Goal: Submit feedback/report problem: Submit feedback/report problem

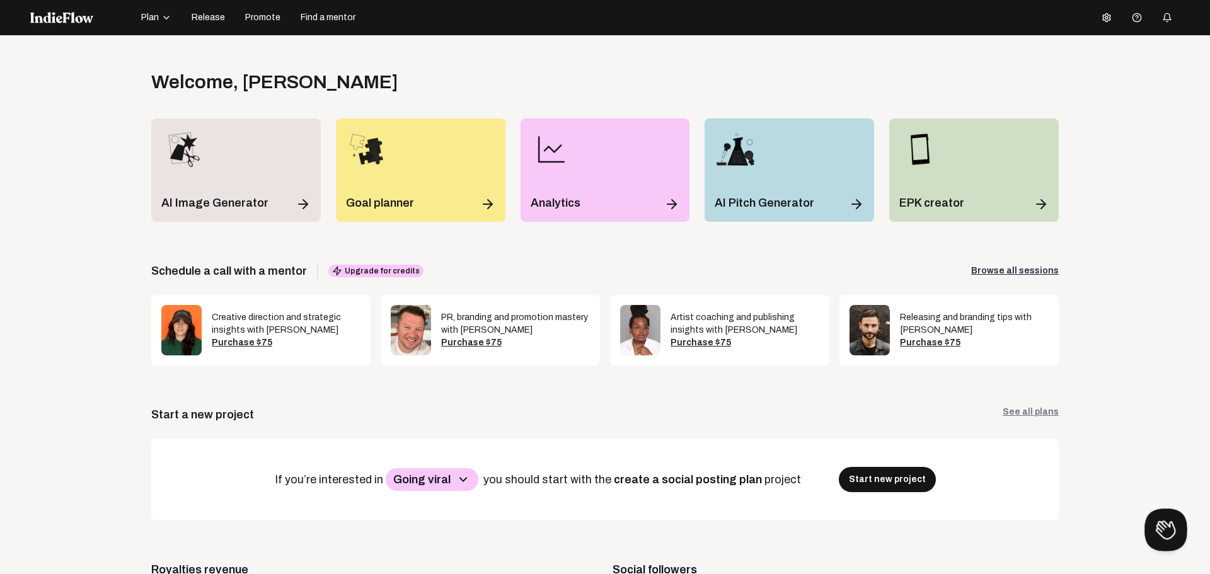
click at [1156, 528] on button at bounding box center [1163, 527] width 38 height 38
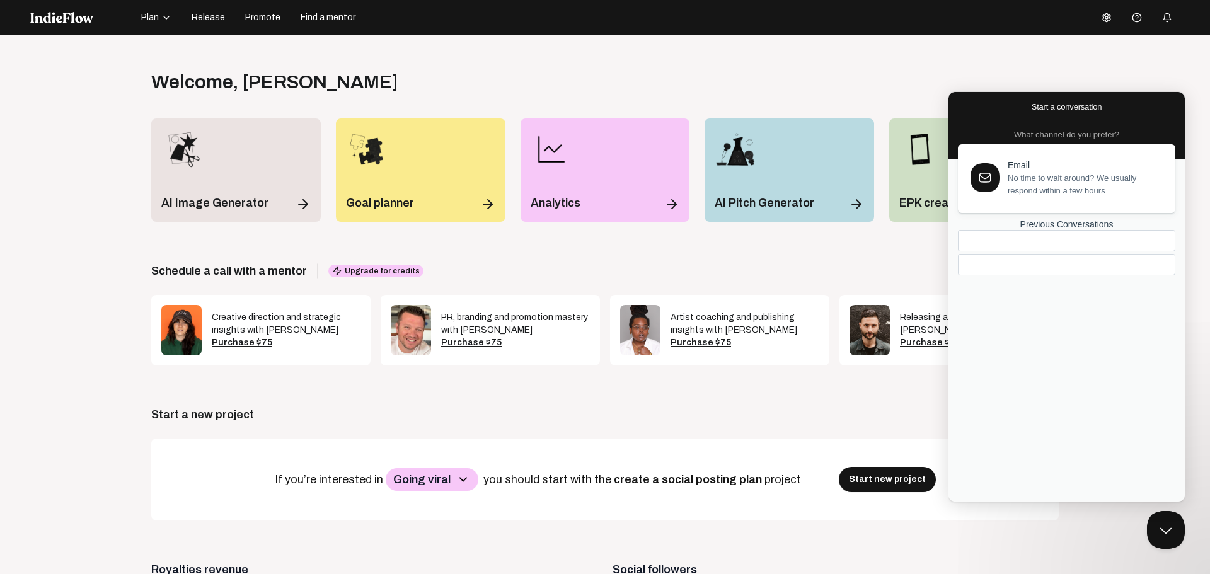
click at [1047, 193] on span "No time to wait around? We usually respond within a few hours" at bounding box center [1083, 184] width 153 height 25
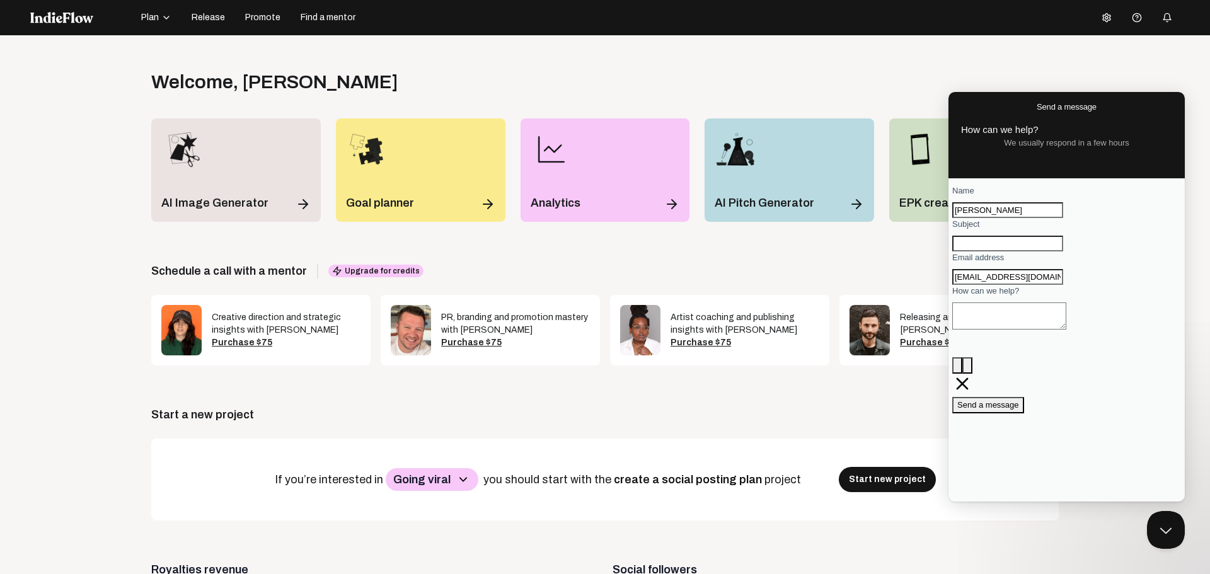
click at [1036, 105] on span "Go back" at bounding box center [1036, 106] width 0 height 9
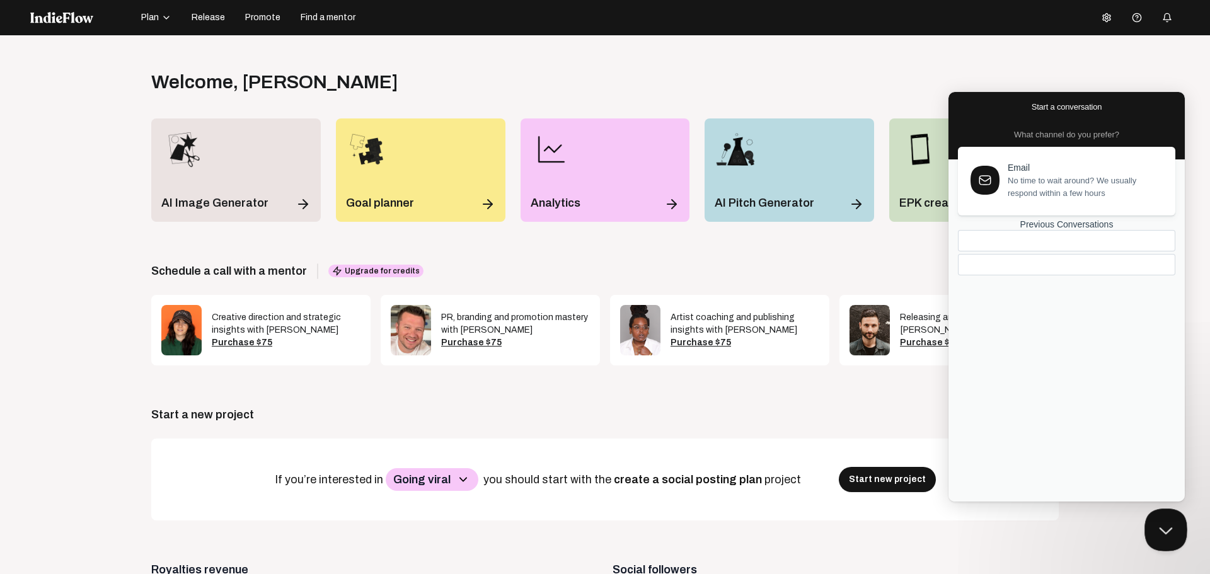
click at [1165, 524] on button "Close Beacon popover" at bounding box center [1163, 527] width 38 height 38
